Goal: Information Seeking & Learning: Learn about a topic

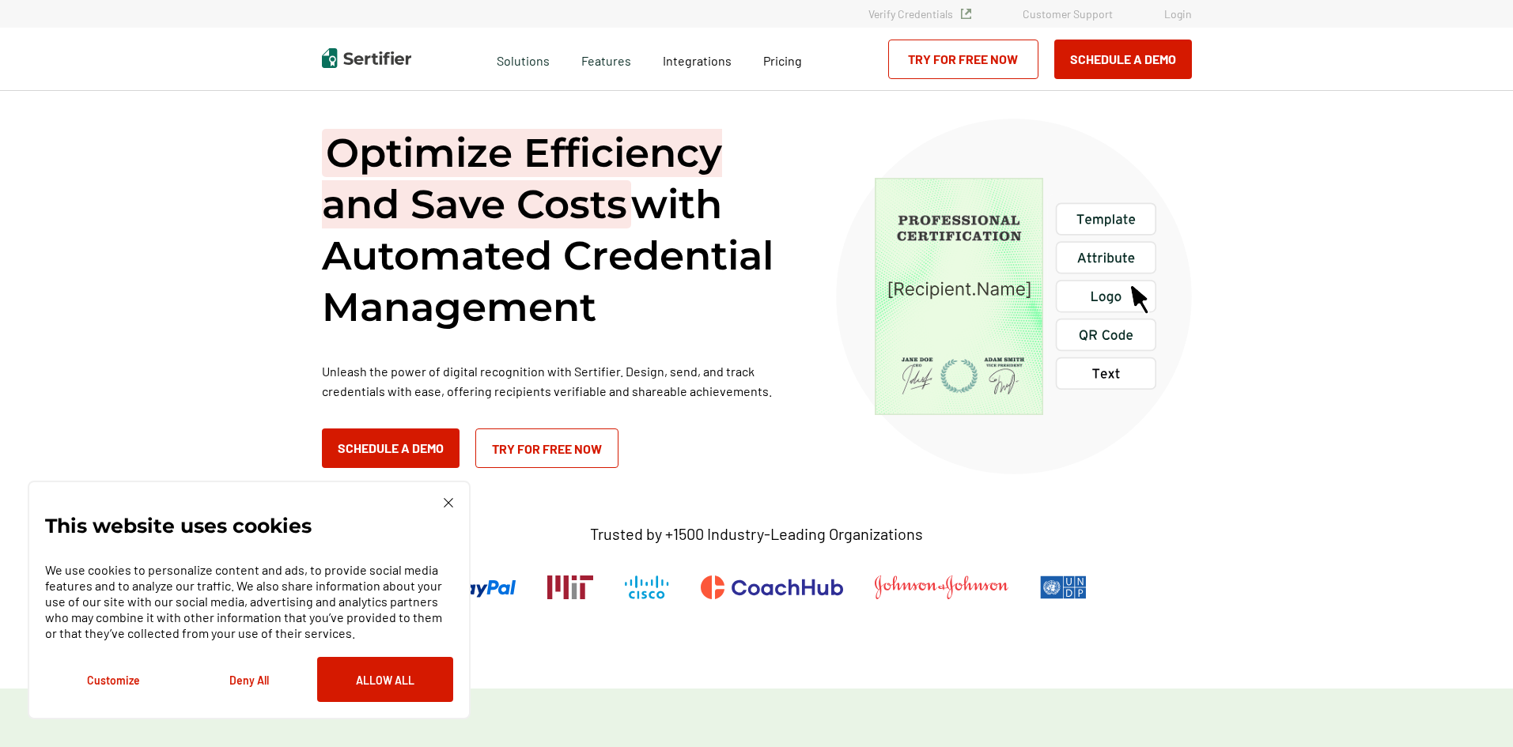
click at [445, 504] on img at bounding box center [448, 502] width 9 height 9
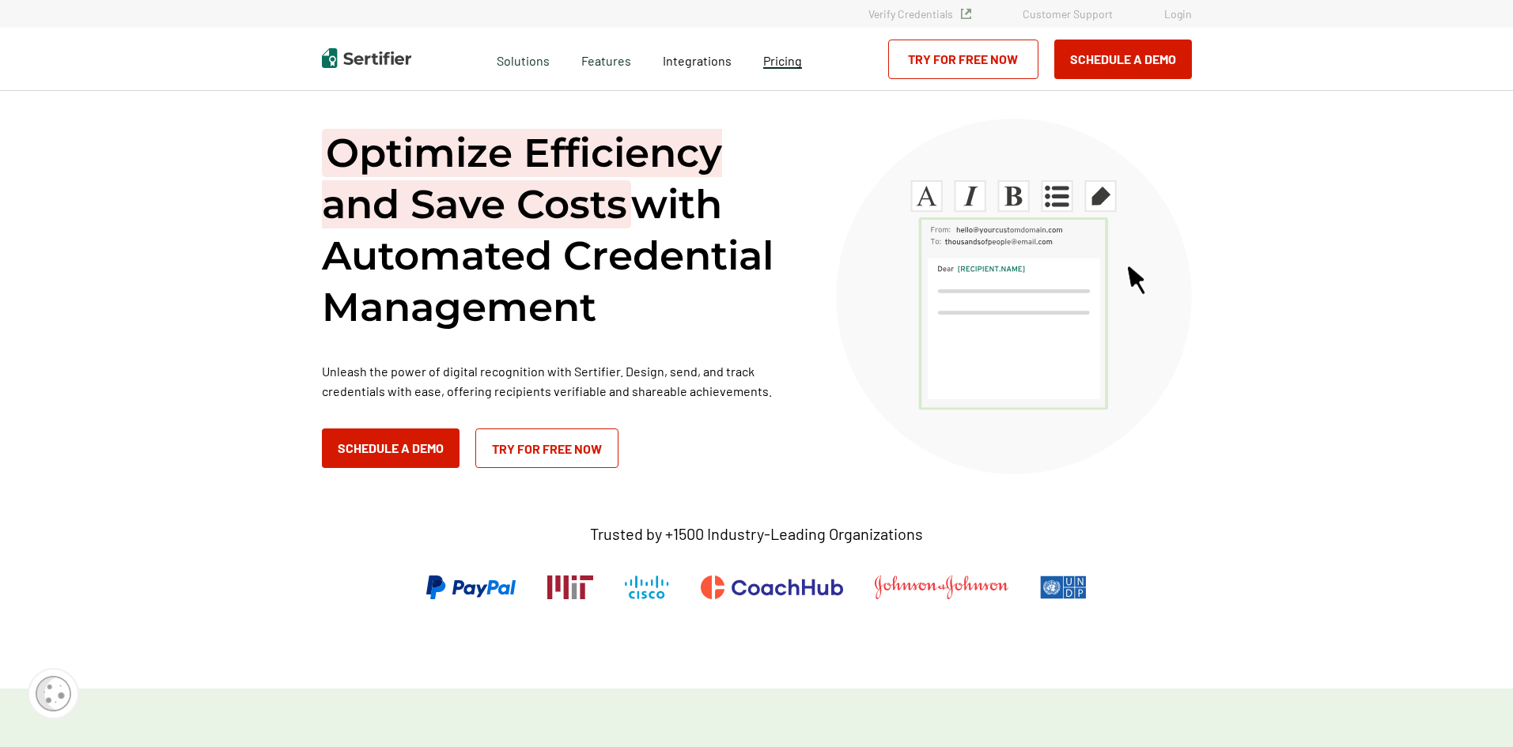
click at [781, 57] on span "Pricing" at bounding box center [782, 60] width 39 height 15
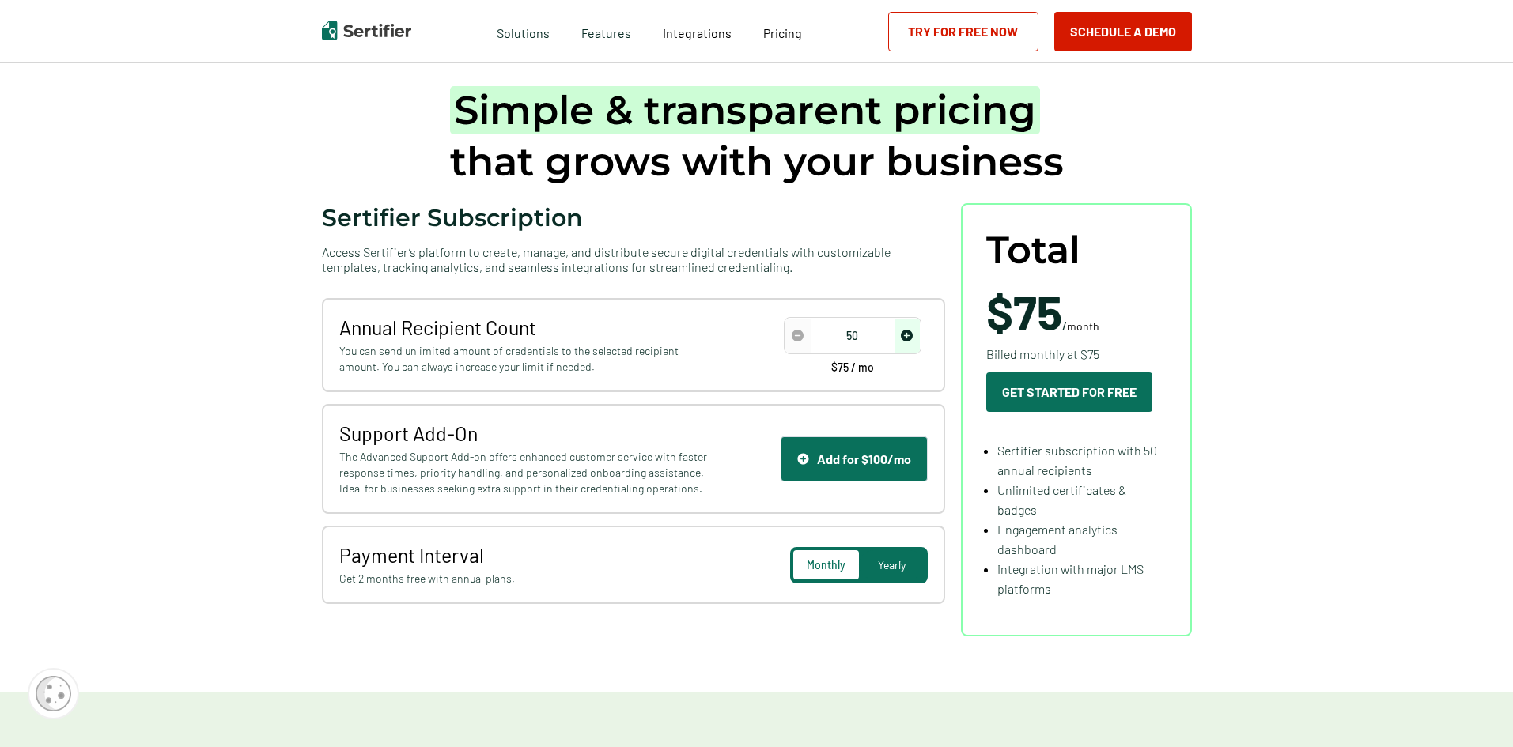
scroll to position [79, 0]
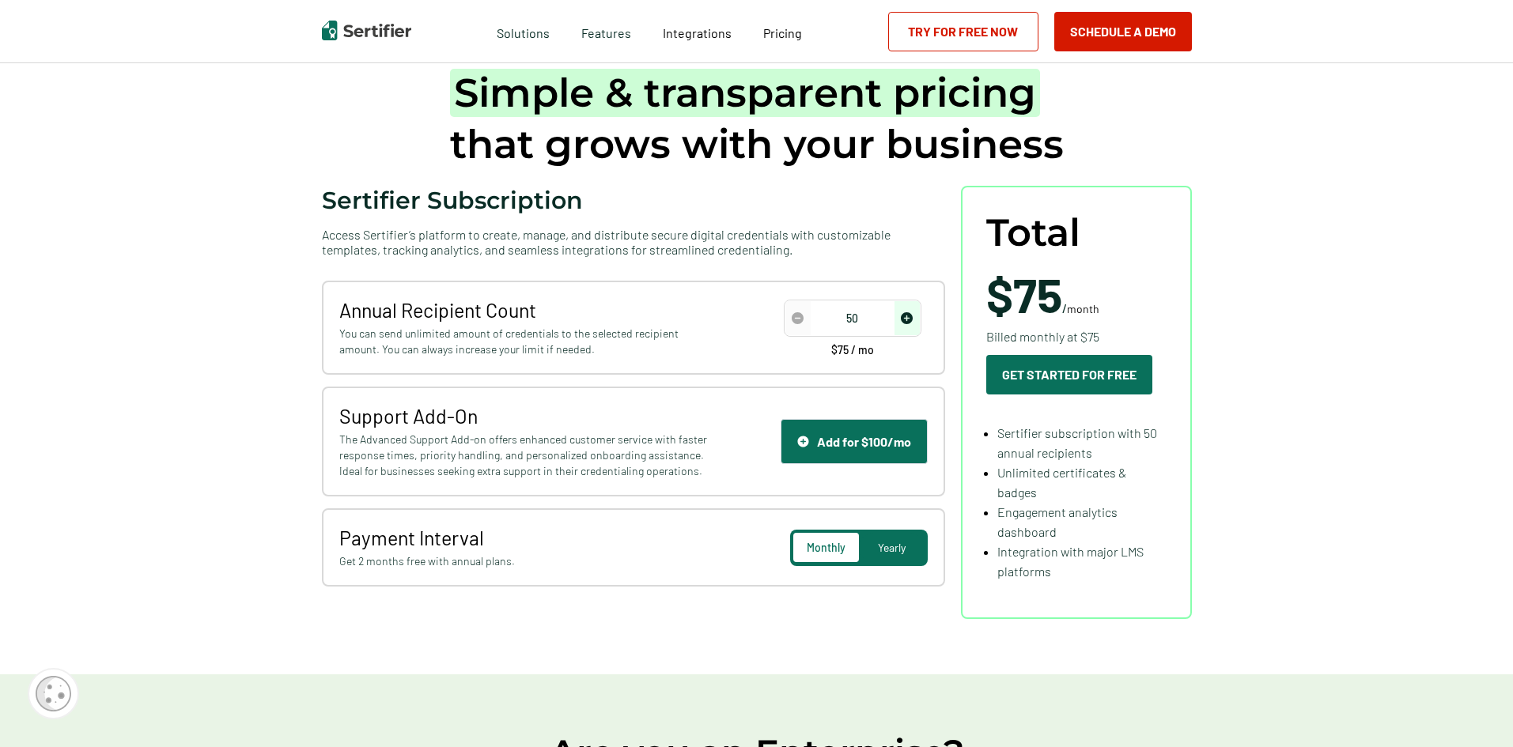
click at [910, 317] on img "increase number" at bounding box center [907, 318] width 12 height 12
click at [860, 317] on input "100" at bounding box center [852, 319] width 134 height 24
type input "1000"
click at [894, 540] on div "Yearly" at bounding box center [892, 547] width 66 height 29
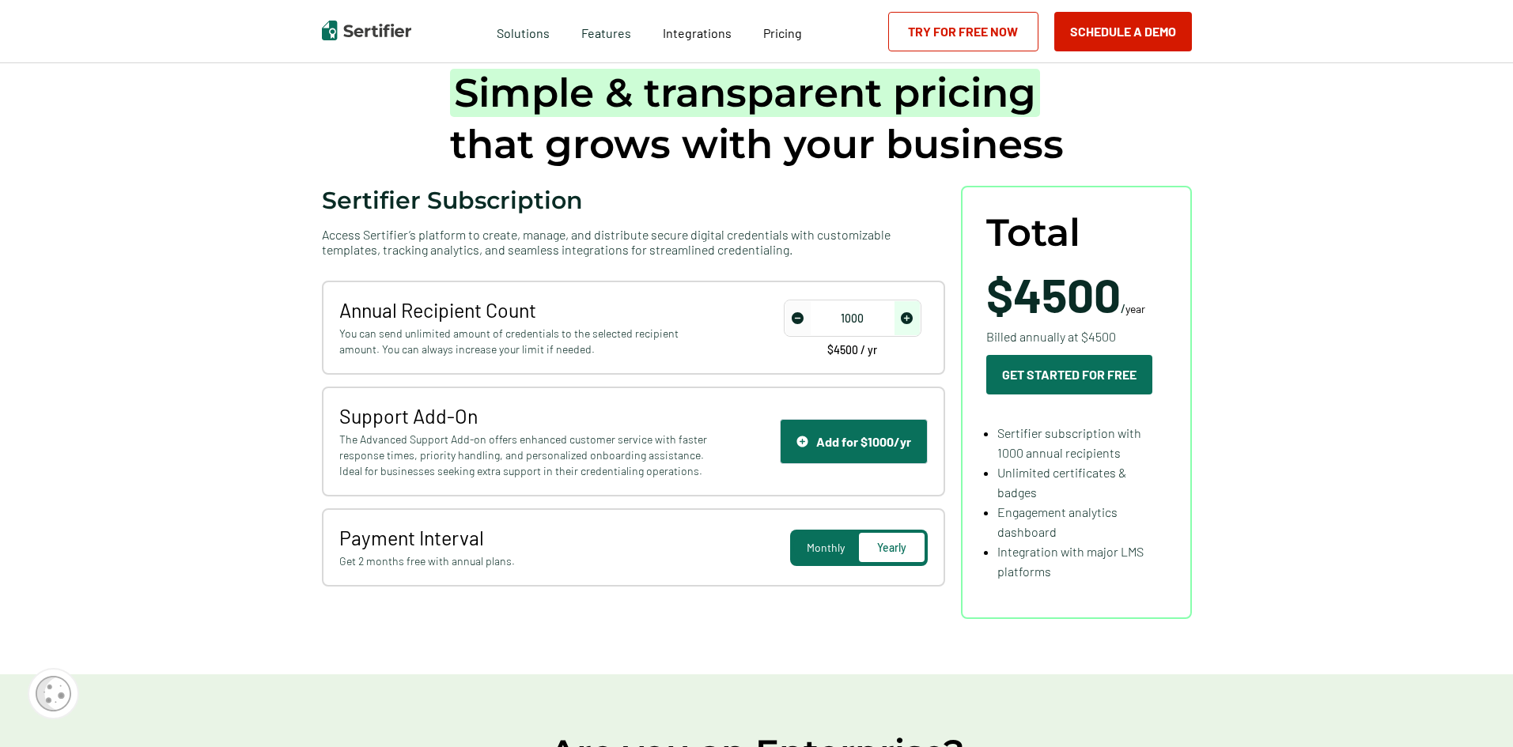
click at [348, 561] on span "Get 2 months free with annual plans." at bounding box center [525, 562] width 372 height 16
drag, startPoint x: 342, startPoint y: 561, endPoint x: 523, endPoint y: 564, distance: 181.1
click at [523, 564] on span "Get 2 months free with annual plans." at bounding box center [525, 562] width 372 height 16
click at [520, 560] on span "Get 2 months free with annual plans." at bounding box center [525, 562] width 372 height 16
drag, startPoint x: 982, startPoint y: 307, endPoint x: 1173, endPoint y: 307, distance: 190.6
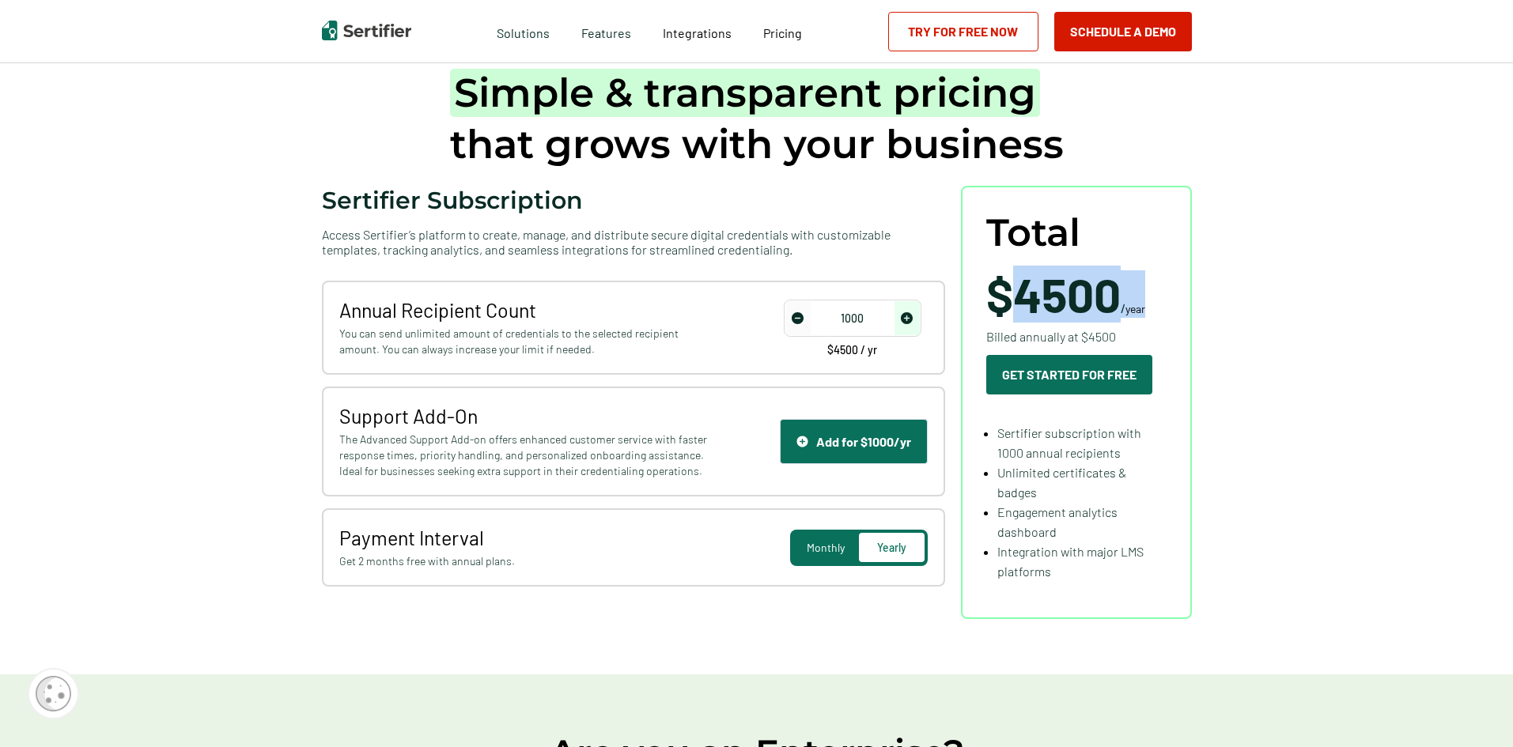
click at [1173, 307] on div "Total $4500 / year Billed annually at $4500 Get Started For Free Sertifier subs…" at bounding box center [1076, 402] width 231 height 433
click at [833, 546] on span "Monthly" at bounding box center [826, 547] width 38 height 13
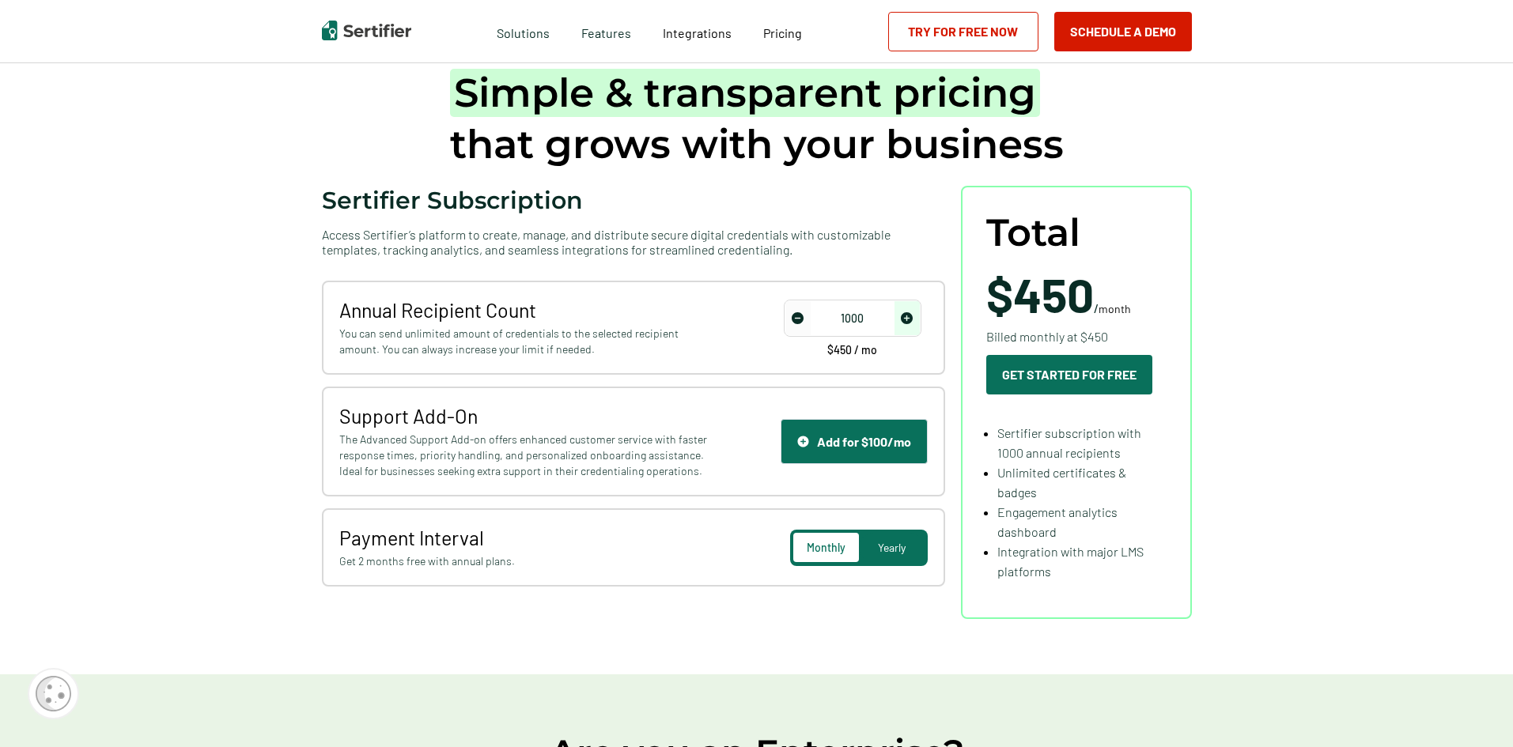
click at [895, 551] on span "Yearly" at bounding box center [892, 547] width 28 height 13
